Goal: Information Seeking & Learning: Learn about a topic

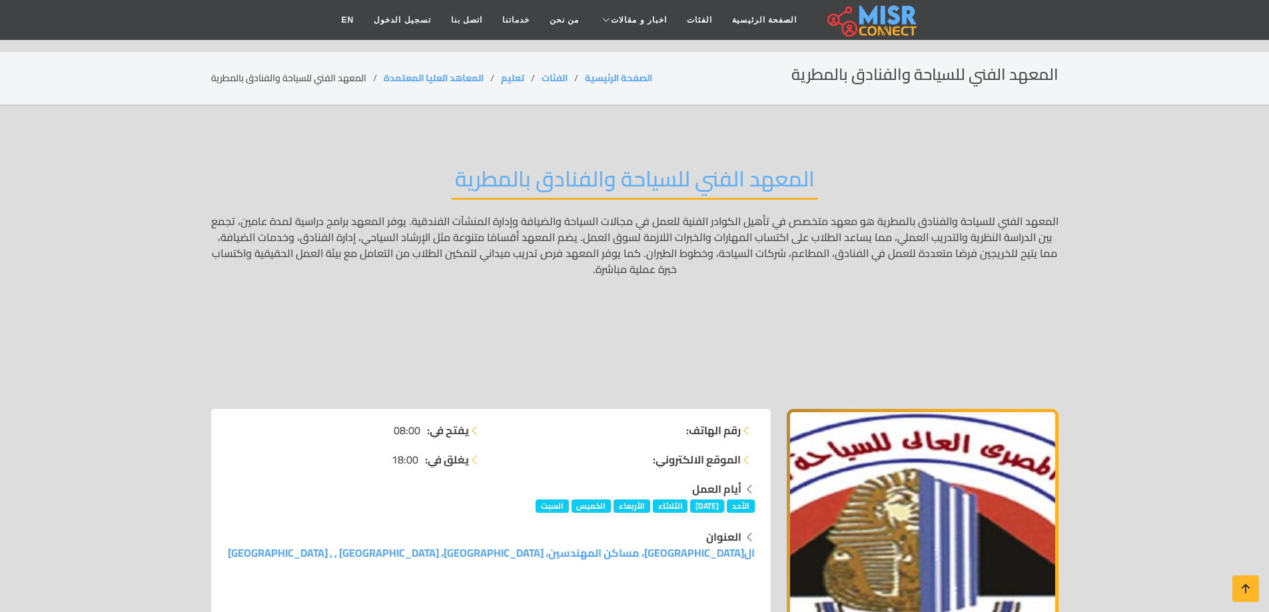
scroll to position [400, 0]
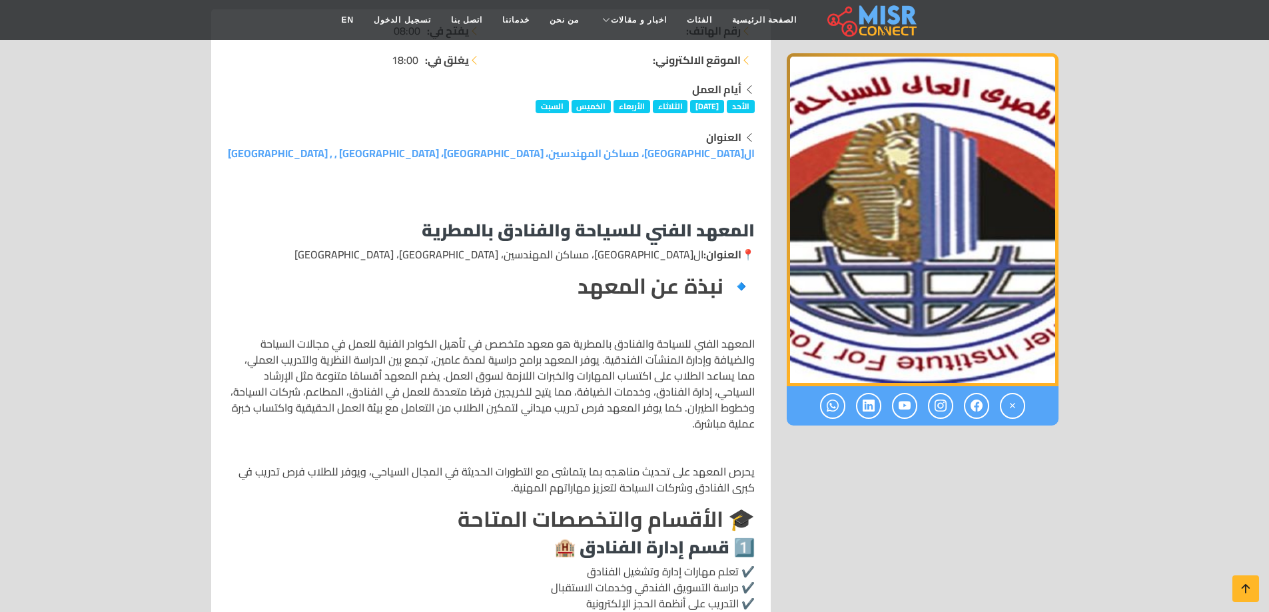
click at [734, 347] on p "المعهد الفني للسياحة والفنادق بالمطرية هو معهد متخصص في تأهيل الكوادر الفنية لل…" at bounding box center [491, 384] width 528 height 96
click at [736, 363] on p "المعهد الفني للسياحة والفنادق بالمطرية هو معهد متخصص في تأهيل الكوادر الفنية لل…" at bounding box center [491, 384] width 528 height 96
drag, startPoint x: 738, startPoint y: 343, endPoint x: 641, endPoint y: 340, distance: 96.7
click at [641, 340] on p "المعهد الفني للسياحة والفنادق بالمطرية هو معهد متخصص في تأهيل الكوادر الفنية لل…" at bounding box center [491, 384] width 528 height 96
click at [567, 354] on p "المعهد الفني للسياحة والفنادق بالمطرية هو معهد متخصص في تأهيل الكوادر الفنية لل…" at bounding box center [491, 384] width 528 height 96
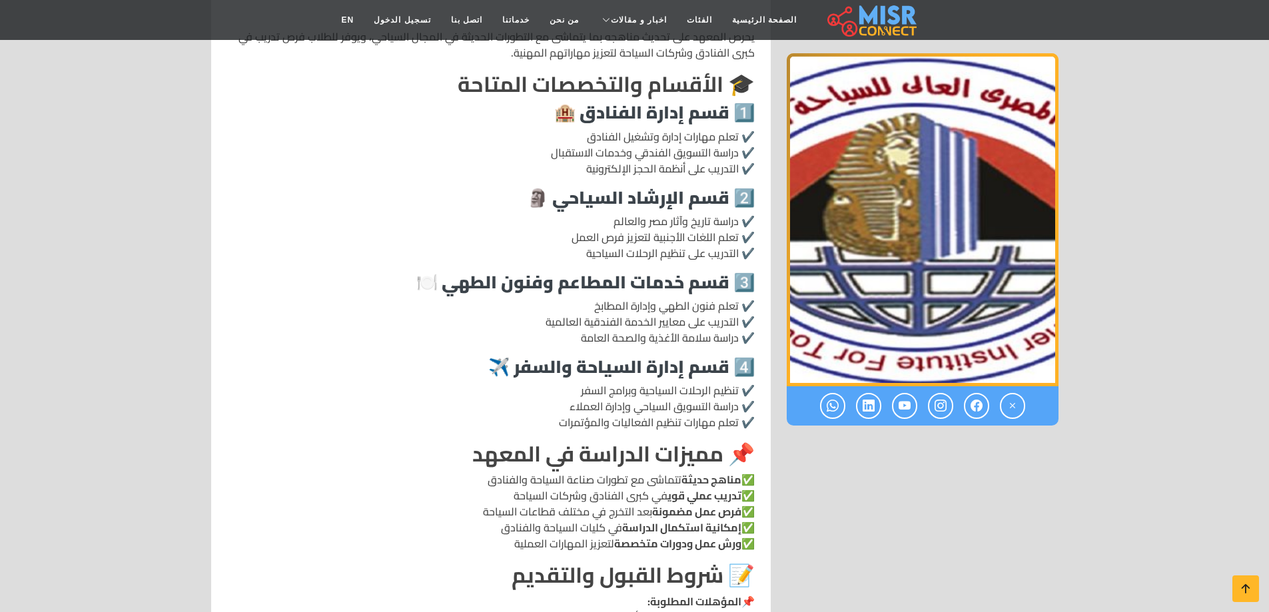
scroll to position [866, 0]
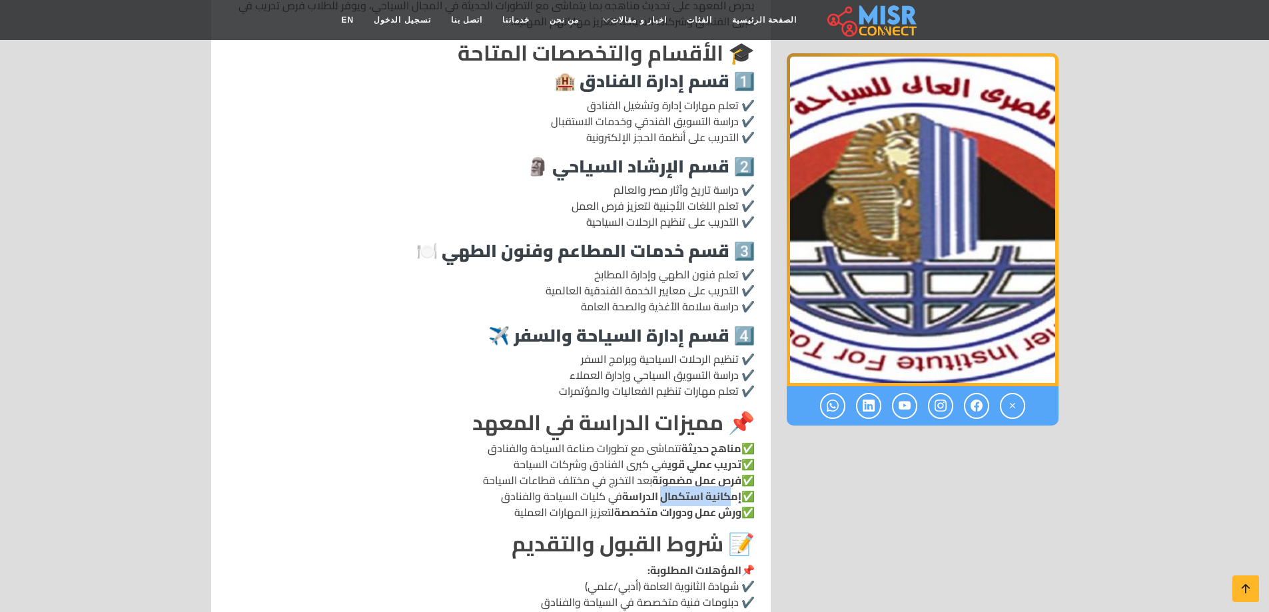
drag, startPoint x: 724, startPoint y: 494, endPoint x: 657, endPoint y: 495, distance: 67.3
click at [657, 495] on strong "إمكانية استكمال الدراسة" at bounding box center [681, 496] width 119 height 20
click at [674, 504] on strong "ورش عمل ودورات متخصصة" at bounding box center [677, 512] width 127 height 20
drag, startPoint x: 708, startPoint y: 496, endPoint x: 500, endPoint y: 503, distance: 208.0
click at [500, 503] on p "✅ مناهج حديثة تتماشى مع تطورات صناعة السياحة والفنادق ✅ تدريب عملي قوي في كبرى …" at bounding box center [491, 480] width 528 height 80
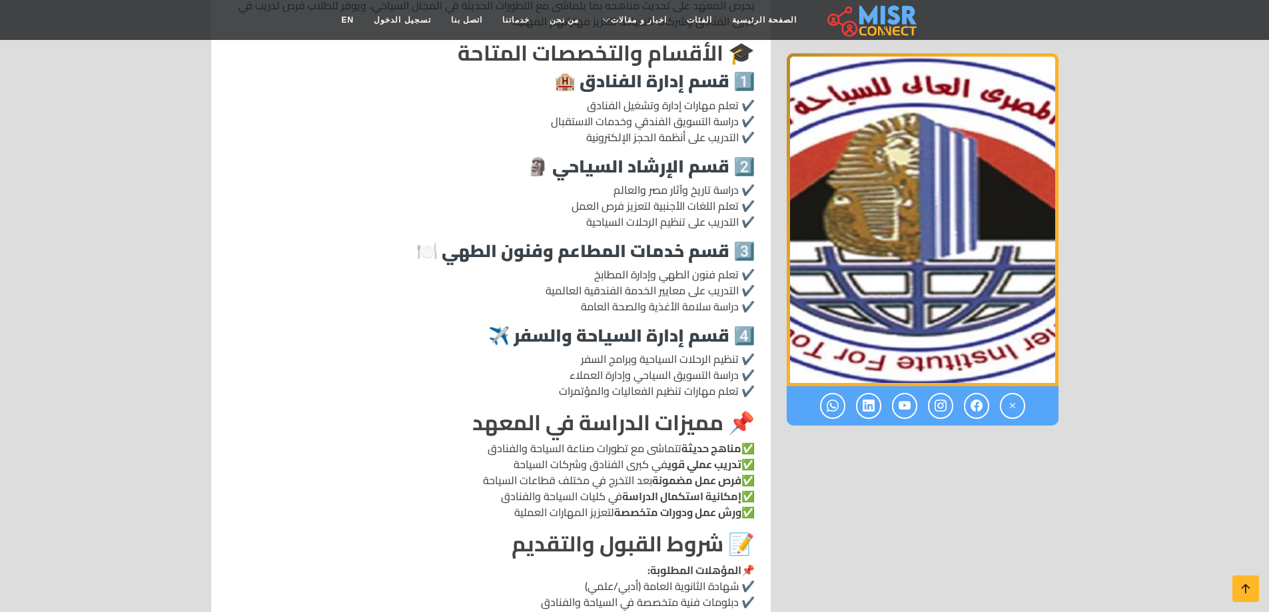
click at [566, 498] on p "✅ مناهج حديثة تتماشى مع تطورات صناعة السياحة والفنادق ✅ تدريب عملي قوي في كبرى …" at bounding box center [491, 480] width 528 height 80
